Goal: Task Accomplishment & Management: Complete application form

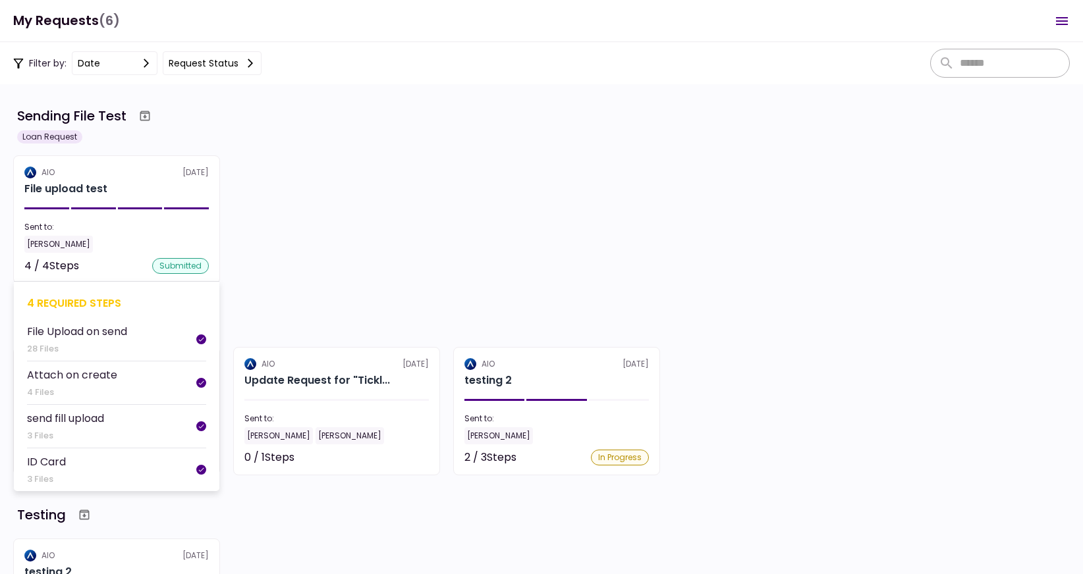
click at [79, 221] on div "Sent to:" at bounding box center [116, 227] width 184 height 12
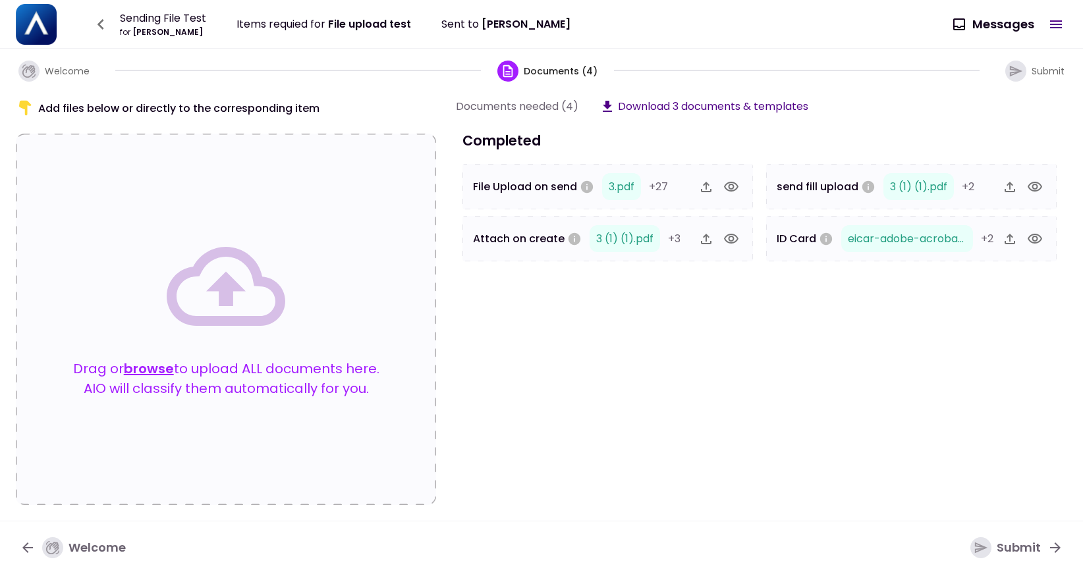
click at [143, 364] on button "browse" at bounding box center [149, 369] width 50 height 20
click at [1009, 549] on div "Submit" at bounding box center [1005, 548] width 70 height 21
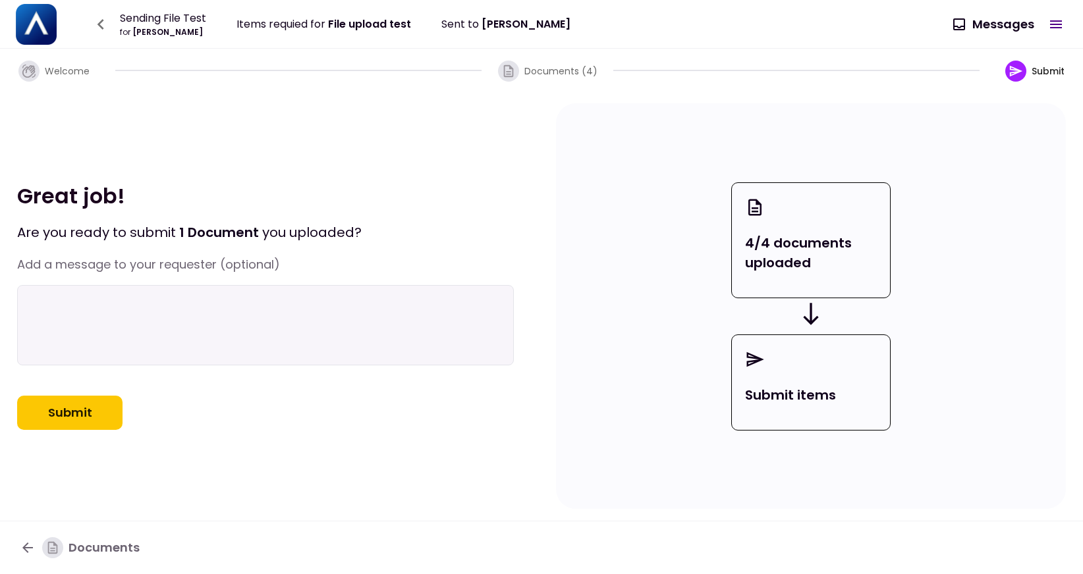
click at [59, 430] on button "Submit" at bounding box center [69, 413] width 105 height 34
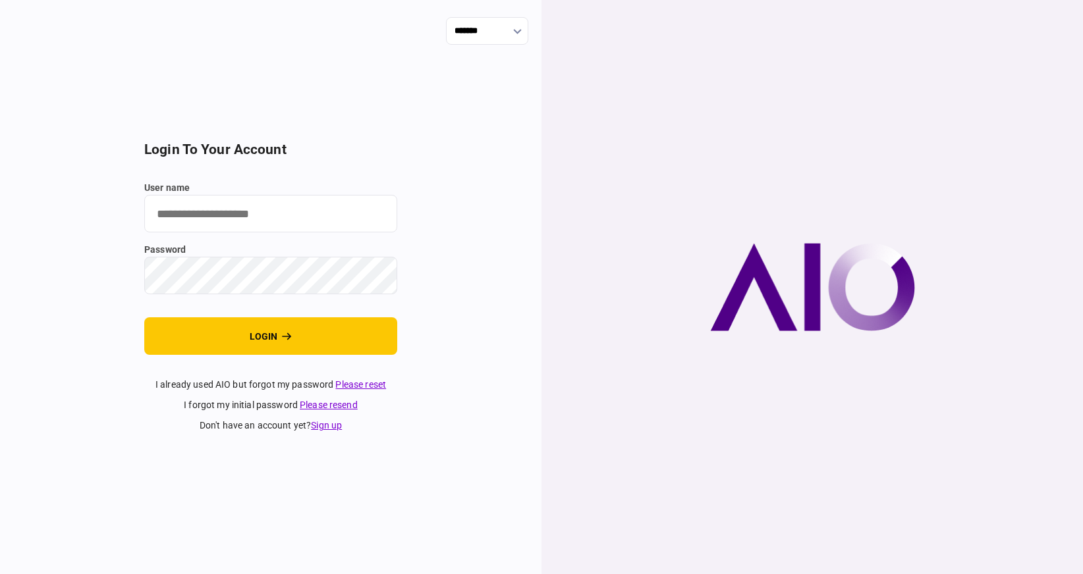
click at [213, 221] on input "user name" at bounding box center [270, 214] width 253 height 38
click at [313, 217] on input "user name" at bounding box center [270, 214] width 253 height 38
type input "**********"
click at [144, 318] on button "login" at bounding box center [270, 337] width 253 height 38
